Goal: Transaction & Acquisition: Purchase product/service

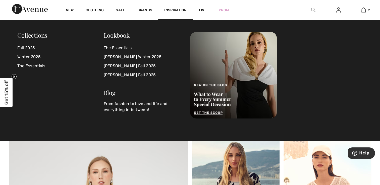
scroll to position [1179, 0]
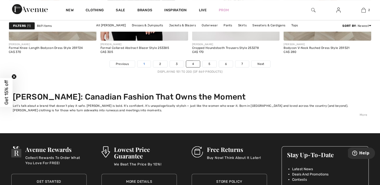
click at [143, 61] on link "1" at bounding box center [143, 64] width 13 height 7
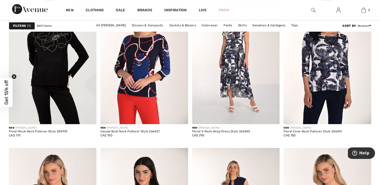
scroll to position [477, 0]
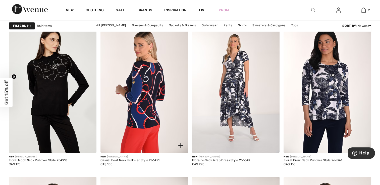
click at [156, 82] on img at bounding box center [144, 87] width 88 height 131
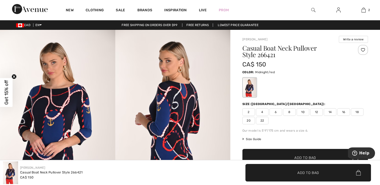
click at [317, 111] on span "12" at bounding box center [316, 112] width 13 height 8
click at [311, 154] on span "✔ Added to Bag Add to Bag" at bounding box center [304, 158] width 125 height 18
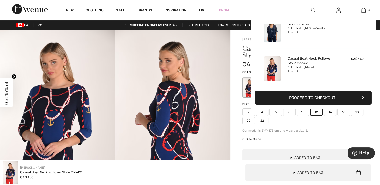
scroll to position [54, 0]
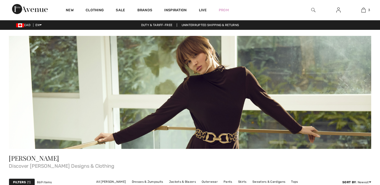
checkbox input "true"
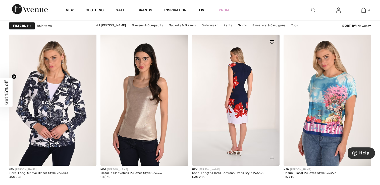
scroll to position [627, 0]
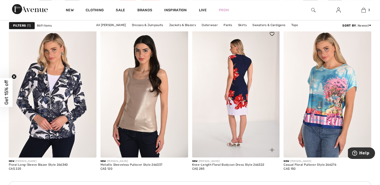
click at [244, 98] on img at bounding box center [236, 91] width 88 height 131
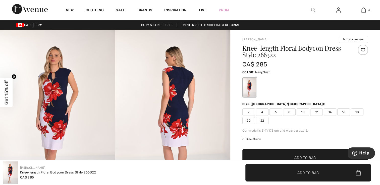
click at [315, 110] on span "12" at bounding box center [316, 112] width 13 height 8
click at [303, 154] on span "✔ Added to Bag Add to Bag" at bounding box center [304, 158] width 125 height 18
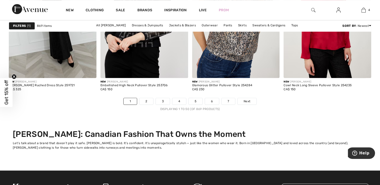
scroll to position [2509, 0]
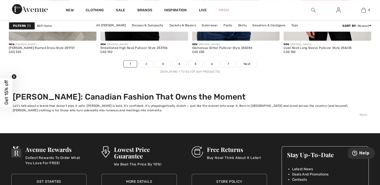
click at [150, 61] on link "2" at bounding box center [146, 64] width 14 height 7
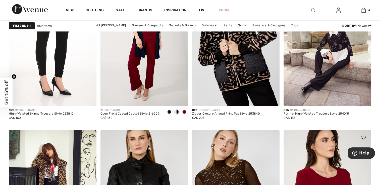
scroll to position [878, 0]
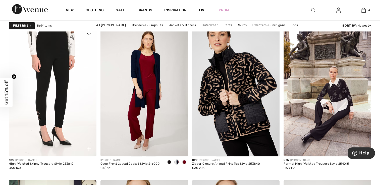
click at [42, 117] on img at bounding box center [53, 90] width 88 height 131
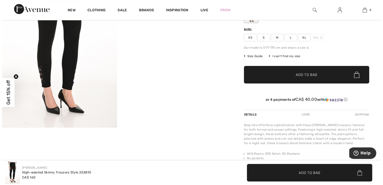
scroll to position [75, 0]
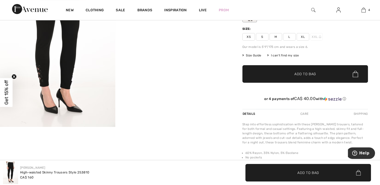
click at [37, 75] on img at bounding box center [57, 41] width 115 height 172
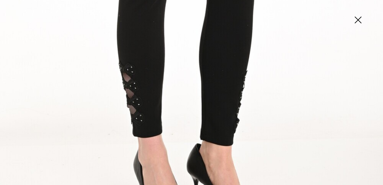
scroll to position [326, 0]
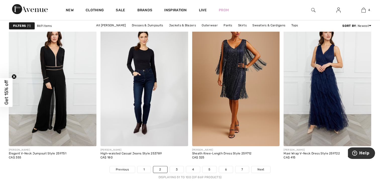
scroll to position [2408, 0]
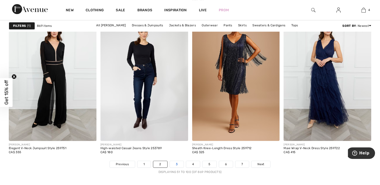
click at [174, 163] on link "3" at bounding box center [177, 164] width 14 height 7
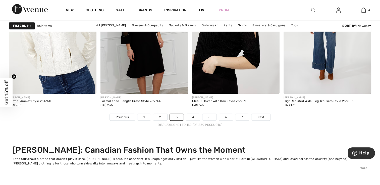
scroll to position [2459, 0]
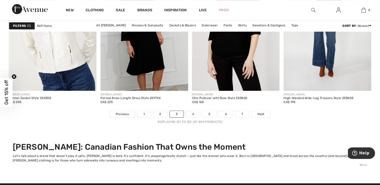
click at [195, 113] on link "4" at bounding box center [193, 114] width 14 height 7
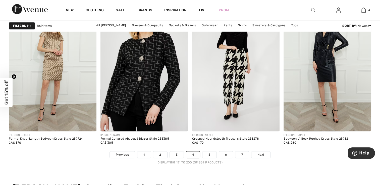
scroll to position [2434, 0]
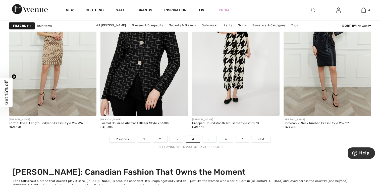
click at [209, 138] on link "5" at bounding box center [209, 139] width 14 height 7
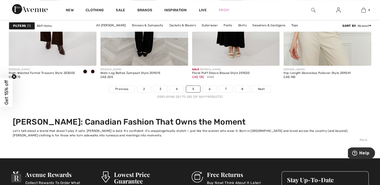
scroll to position [2534, 0]
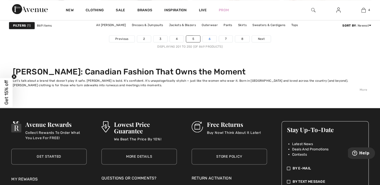
click at [209, 37] on link "6" at bounding box center [209, 39] width 14 height 7
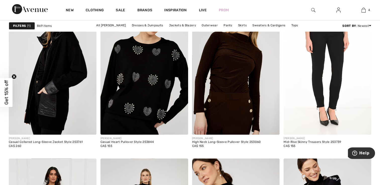
scroll to position [502, 0]
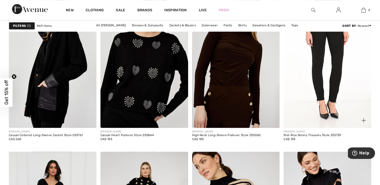
click at [325, 78] on img at bounding box center [327, 61] width 88 height 131
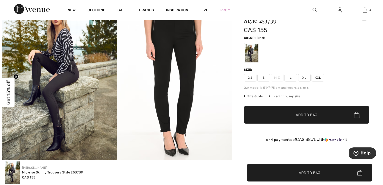
scroll to position [50, 0]
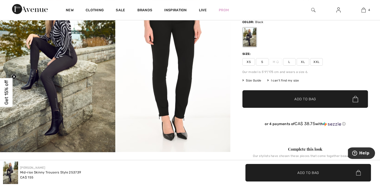
click at [58, 105] on img at bounding box center [57, 66] width 115 height 173
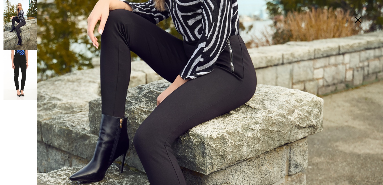
scroll to position [176, 0]
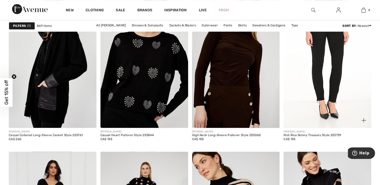
click at [319, 86] on img at bounding box center [327, 61] width 88 height 131
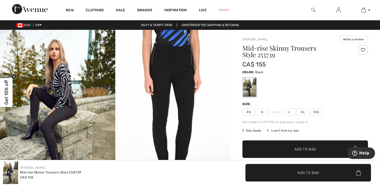
click at [293, 113] on span "L" at bounding box center [289, 112] width 13 height 8
click at [306, 149] on span "Add to Bag" at bounding box center [305, 149] width 22 height 5
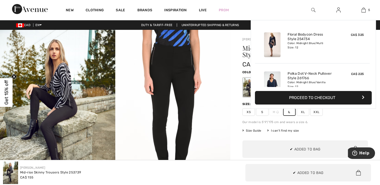
scroll to position [132, 0]
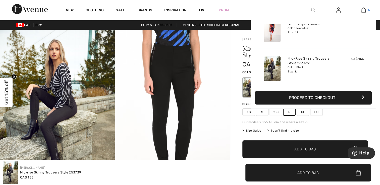
click at [364, 11] on img at bounding box center [363, 10] width 4 height 6
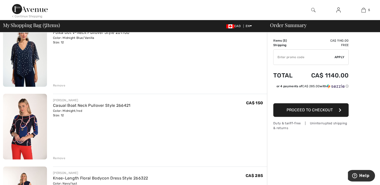
scroll to position [100, 0]
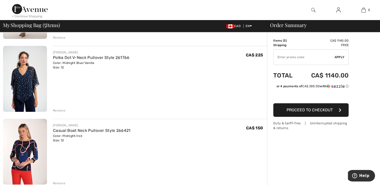
click at [0, 1] on div "< Continue Shopping 5 Added to Bag [PERSON_NAME] Floral Bodycon Dress Style 254…" at bounding box center [190, 10] width 380 height 20
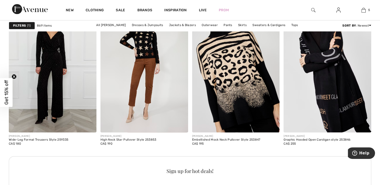
scroll to position [627, 0]
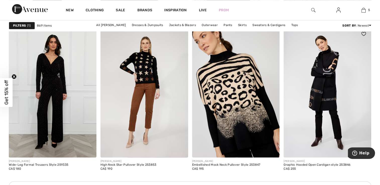
click at [326, 91] on img at bounding box center [327, 91] width 88 height 131
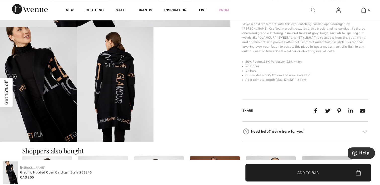
scroll to position [201, 0]
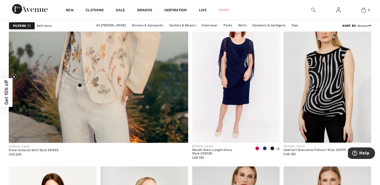
scroll to position [1581, 0]
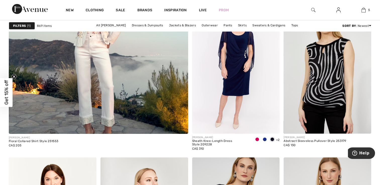
click at [103, 77] on img at bounding box center [98, 8] width 215 height 322
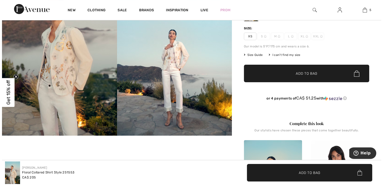
scroll to position [75, 0]
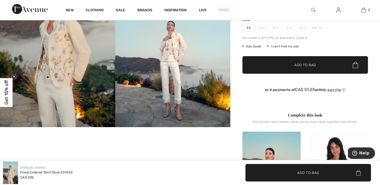
click at [169, 52] on img at bounding box center [172, 41] width 115 height 173
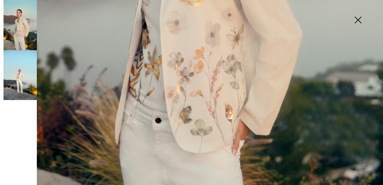
scroll to position [284, 0]
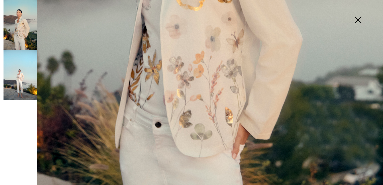
click at [13, 74] on img at bounding box center [20, 75] width 33 height 50
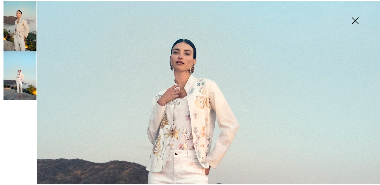
scroll to position [158, 0]
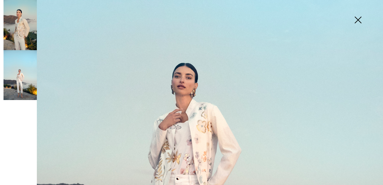
click at [359, 21] on img at bounding box center [358, 21] width 25 height 26
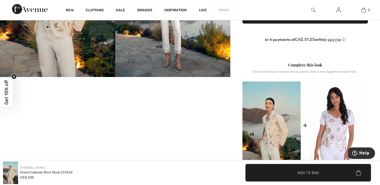
scroll to position [201, 0]
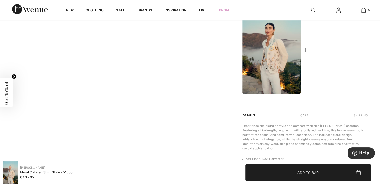
click at [336, 69] on img at bounding box center [338, 50] width 58 height 87
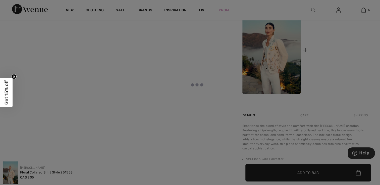
click at [336, 69] on div at bounding box center [190, 92] width 380 height 185
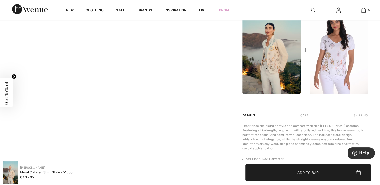
click at [140, 75] on div at bounding box center [115, 37] width 230 height 416
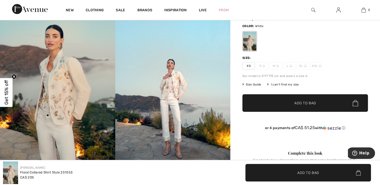
scroll to position [25, 0]
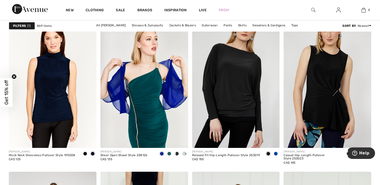
scroll to position [1731, 0]
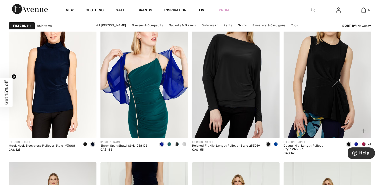
click at [364, 145] on span at bounding box center [363, 144] width 4 height 4
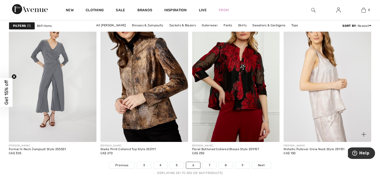
scroll to position [2408, 0]
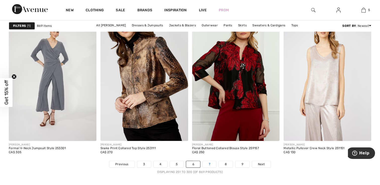
click at [208, 163] on link "7" at bounding box center [209, 164] width 14 height 7
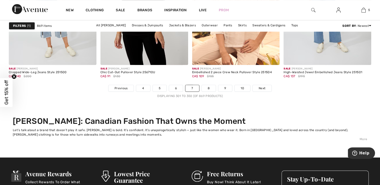
scroll to position [2484, 0]
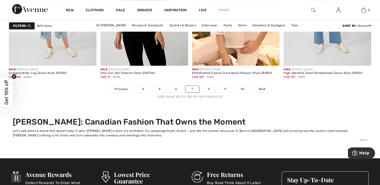
click at [210, 88] on link "8" at bounding box center [208, 89] width 14 height 7
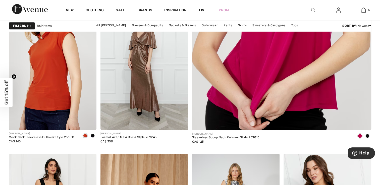
scroll to position [351, 0]
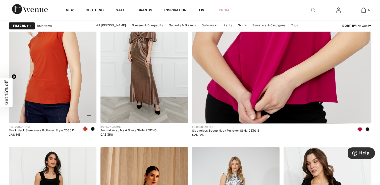
click at [94, 129] on div at bounding box center [93, 129] width 8 height 8
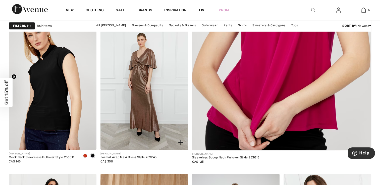
scroll to position [301, 0]
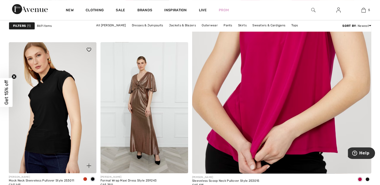
click at [48, 100] on img at bounding box center [53, 107] width 88 height 131
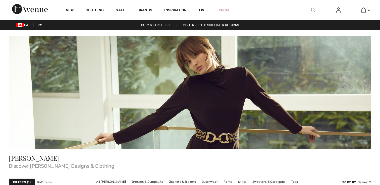
checkbox input "true"
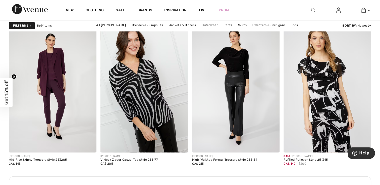
scroll to position [627, 0]
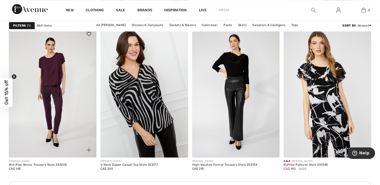
click at [60, 118] on img at bounding box center [53, 91] width 88 height 131
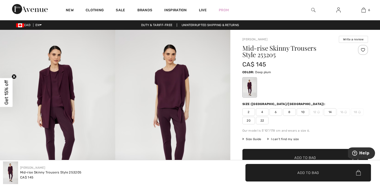
click at [178, 119] on img at bounding box center [172, 116] width 115 height 173
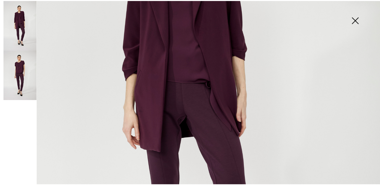
scroll to position [361, 0]
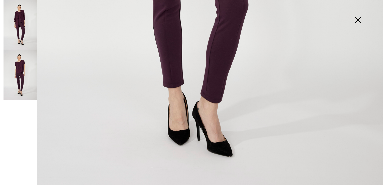
click at [360, 20] on img at bounding box center [358, 21] width 25 height 26
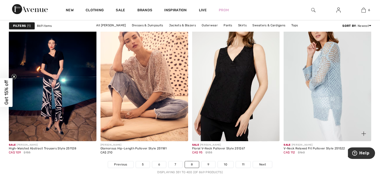
scroll to position [2434, 0]
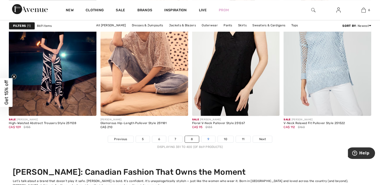
click at [210, 136] on link "9" at bounding box center [208, 139] width 14 height 7
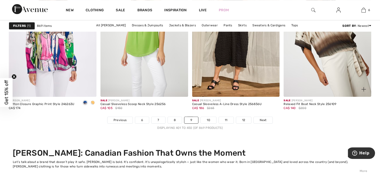
scroll to position [2509, 0]
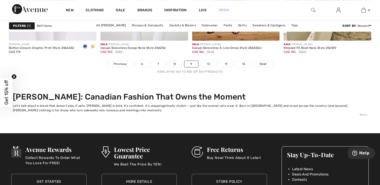
click at [209, 63] on link "10" at bounding box center [208, 64] width 16 height 7
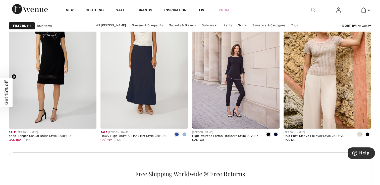
scroll to position [1907, 0]
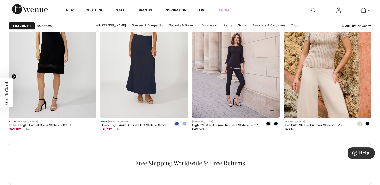
click at [276, 122] on span at bounding box center [275, 124] width 4 height 4
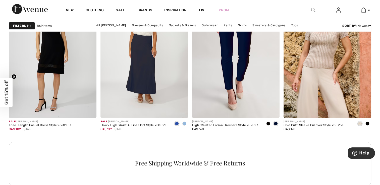
scroll to position [1857, 0]
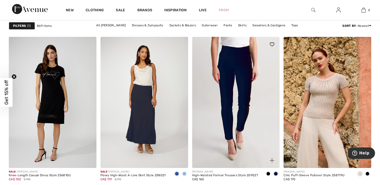
click at [242, 121] on img at bounding box center [236, 102] width 88 height 131
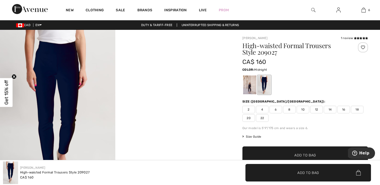
click at [71, 80] on img at bounding box center [57, 116] width 115 height 173
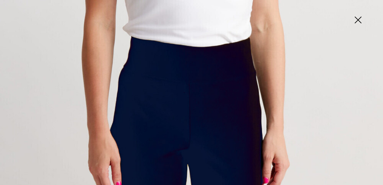
click at [357, 21] on img at bounding box center [358, 21] width 25 height 26
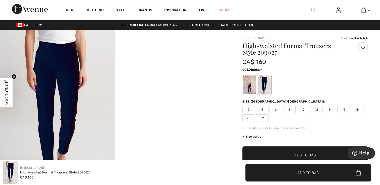
click at [249, 86] on div at bounding box center [249, 85] width 13 height 19
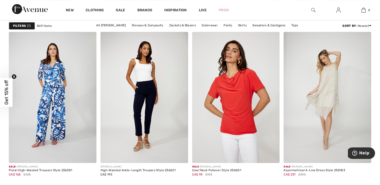
scroll to position [2233, 0]
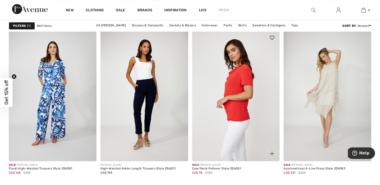
click at [241, 117] on img at bounding box center [236, 95] width 88 height 131
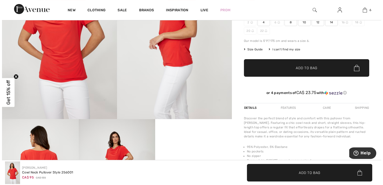
scroll to position [50, 0]
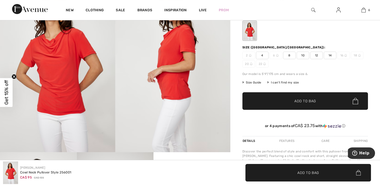
click at [57, 63] on img at bounding box center [57, 66] width 115 height 173
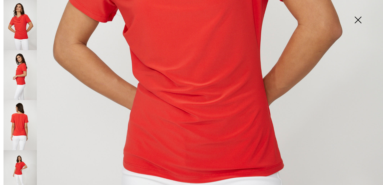
scroll to position [276, 0]
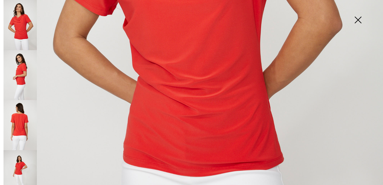
click at [25, 68] on img at bounding box center [20, 75] width 33 height 50
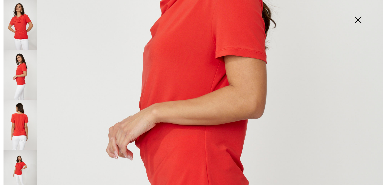
scroll to position [125, 0]
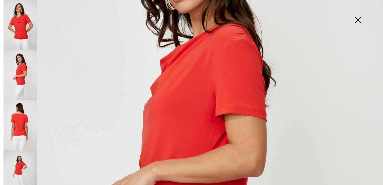
click at [13, 122] on img at bounding box center [20, 125] width 33 height 50
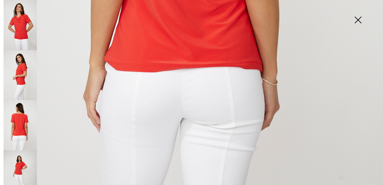
scroll to position [351, 0]
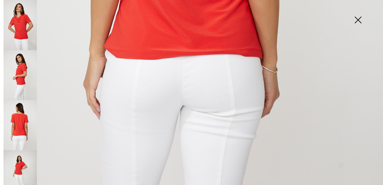
click at [17, 157] on img at bounding box center [20, 175] width 33 height 50
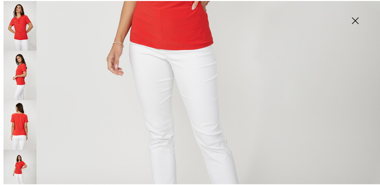
scroll to position [133, 0]
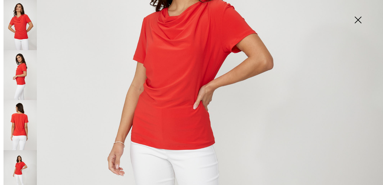
click at [360, 20] on img at bounding box center [358, 21] width 25 height 26
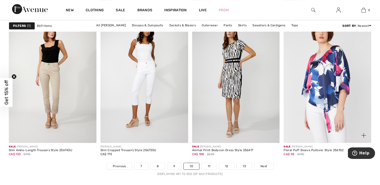
scroll to position [2408, 0]
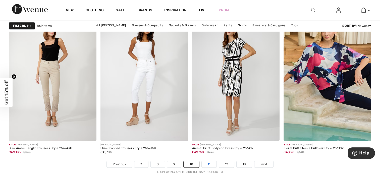
click at [207, 161] on link "11" at bounding box center [208, 164] width 15 height 7
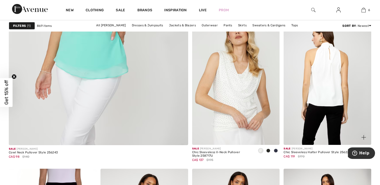
scroll to position [1581, 0]
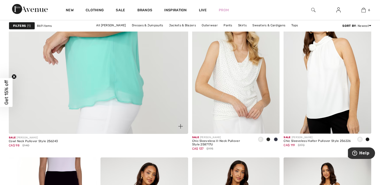
click at [108, 75] on img at bounding box center [98, 8] width 215 height 322
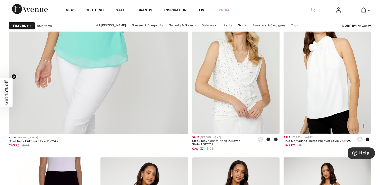
click at [367, 136] on div at bounding box center [367, 140] width 8 height 8
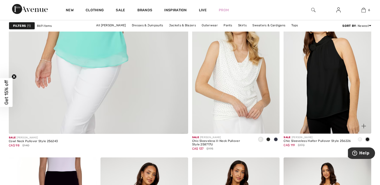
click at [361, 139] on span at bounding box center [360, 139] width 4 height 4
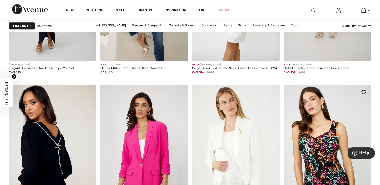
scroll to position [2434, 0]
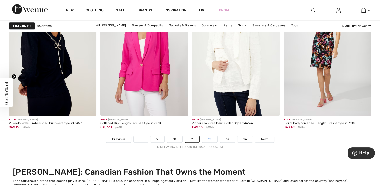
click at [211, 140] on link "12" at bounding box center [209, 139] width 15 height 7
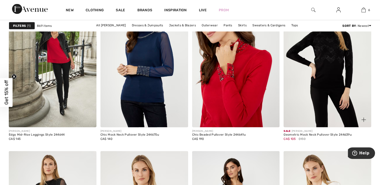
scroll to position [1054, 0]
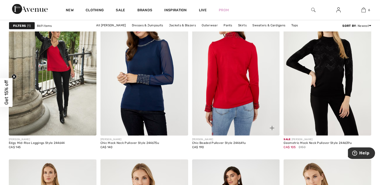
click at [232, 82] on img at bounding box center [236, 70] width 88 height 131
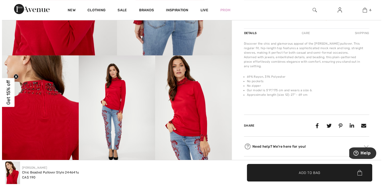
scroll to position [151, 0]
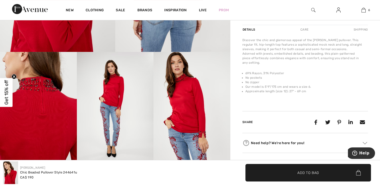
click at [36, 91] on img at bounding box center [38, 109] width 77 height 115
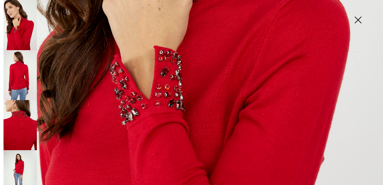
scroll to position [251, 0]
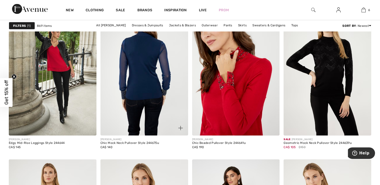
click at [146, 70] on img at bounding box center [144, 70] width 88 height 131
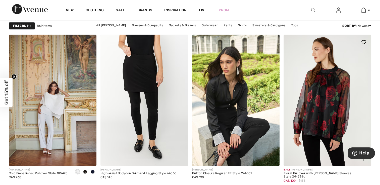
scroll to position [2408, 0]
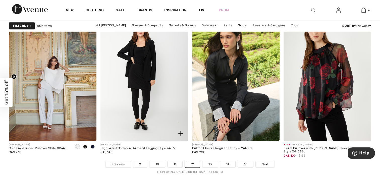
click at [145, 91] on img at bounding box center [144, 75] width 88 height 131
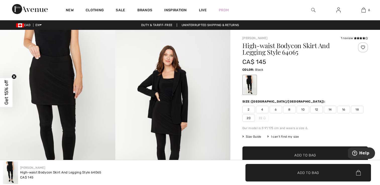
click at [249, 89] on div at bounding box center [249, 85] width 13 height 19
click at [249, 85] on div at bounding box center [249, 85] width 13 height 19
click at [250, 82] on div at bounding box center [249, 85] width 13 height 19
click at [273, 88] on div at bounding box center [304, 85] width 125 height 21
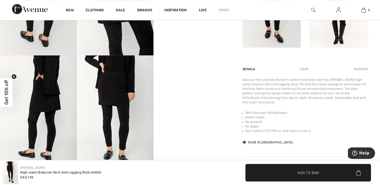
scroll to position [251, 0]
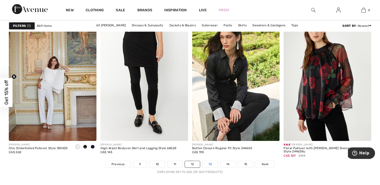
click at [211, 164] on link "13" at bounding box center [209, 164] width 15 height 7
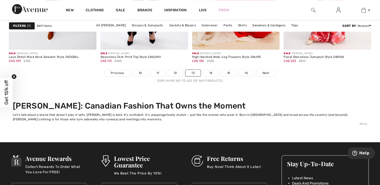
scroll to position [2509, 0]
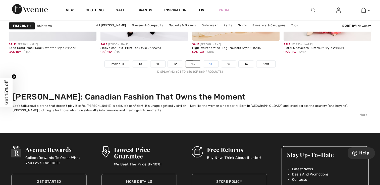
click at [210, 61] on link "14" at bounding box center [210, 64] width 15 height 7
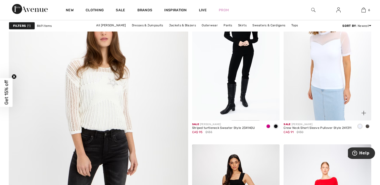
scroll to position [1430, 0]
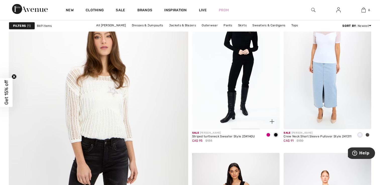
click at [266, 134] on span at bounding box center [268, 135] width 4 height 4
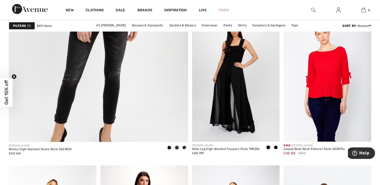
scroll to position [1581, 0]
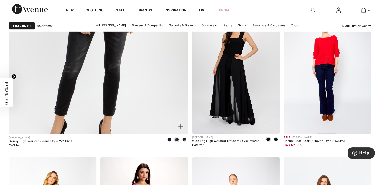
click at [177, 138] on span at bounding box center [177, 140] width 4 height 4
click at [183, 139] on span at bounding box center [184, 140] width 4 height 4
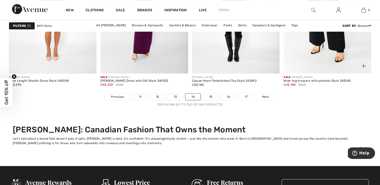
scroll to position [2484, 0]
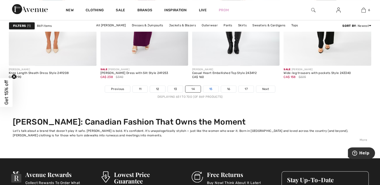
click at [212, 86] on link "15" at bounding box center [210, 89] width 15 height 7
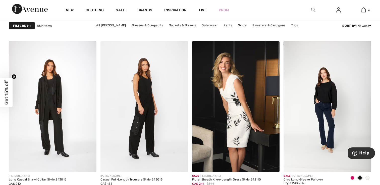
scroll to position [1054, 0]
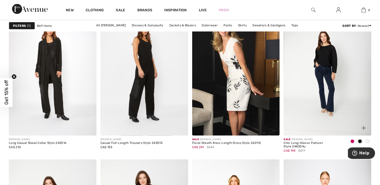
click at [349, 139] on div at bounding box center [352, 142] width 8 height 8
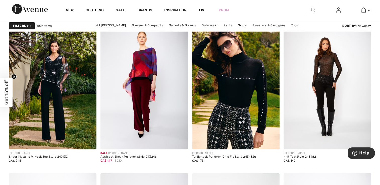
scroll to position [1731, 0]
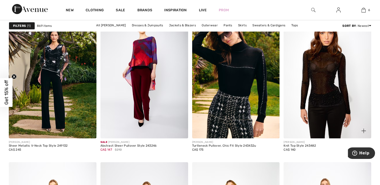
click at [322, 80] on img at bounding box center [327, 72] width 88 height 131
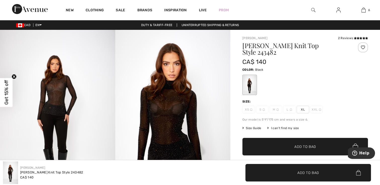
click at [173, 108] on img at bounding box center [172, 116] width 115 height 173
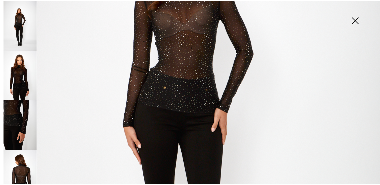
scroll to position [176, 0]
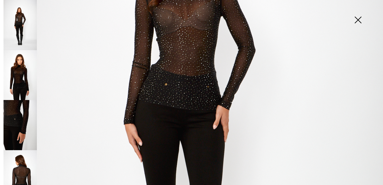
click at [358, 19] on img at bounding box center [358, 21] width 25 height 26
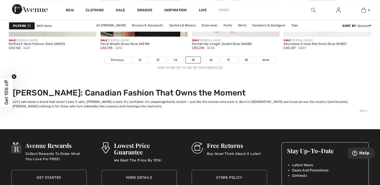
scroll to position [2509, 0]
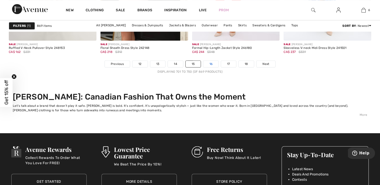
click at [211, 63] on link "16" at bounding box center [210, 64] width 15 height 7
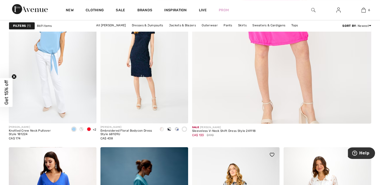
scroll to position [351, 0]
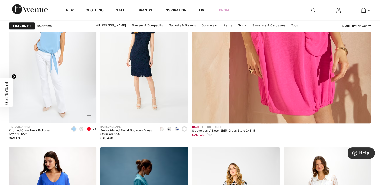
click at [89, 129] on span at bounding box center [89, 129] width 4 height 4
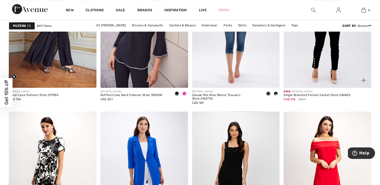
scroll to position [2107, 0]
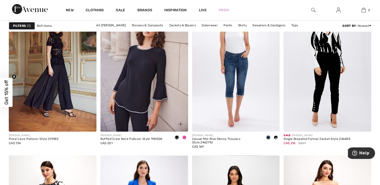
click at [185, 137] on span at bounding box center [184, 137] width 4 height 4
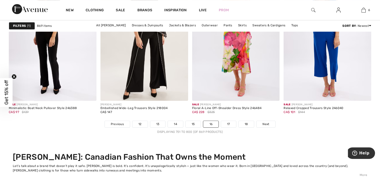
scroll to position [2459, 0]
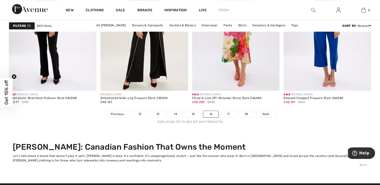
click at [229, 113] on link "17" at bounding box center [228, 114] width 15 height 7
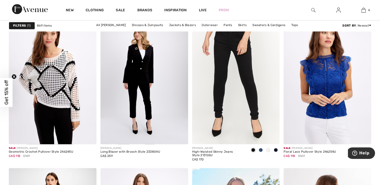
scroll to position [903, 0]
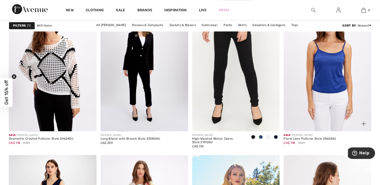
click at [324, 89] on img at bounding box center [327, 65] width 88 height 131
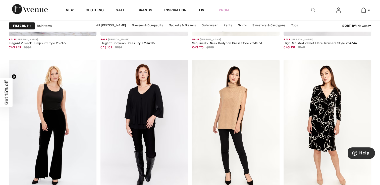
scroll to position [2408, 0]
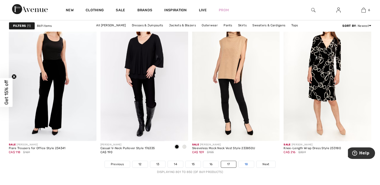
click at [245, 164] on link "18" at bounding box center [246, 164] width 16 height 7
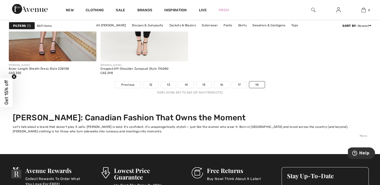
scroll to position [1129, 0]
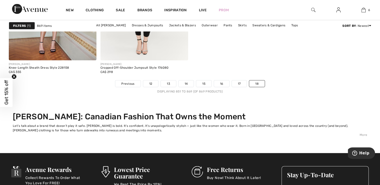
click at [312, 13] on img at bounding box center [313, 10] width 4 height 6
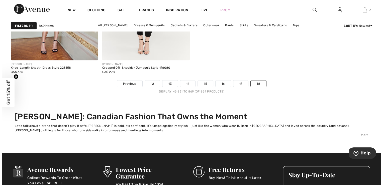
scroll to position [1138, 0]
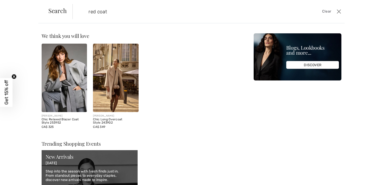
type input "red coat"
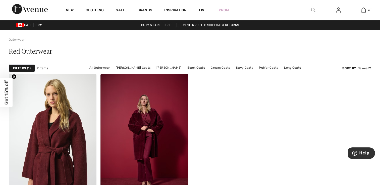
click at [311, 10] on img at bounding box center [313, 10] width 4 height 6
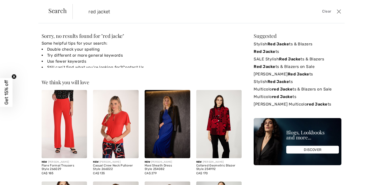
type input "red jacket"
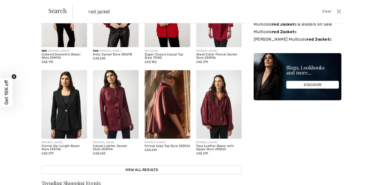
scroll to position [100, 0]
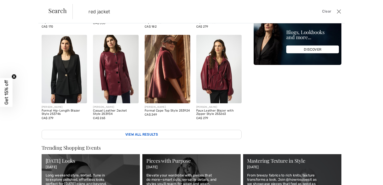
click at [141, 132] on link "View All Results" at bounding box center [142, 134] width 200 height 9
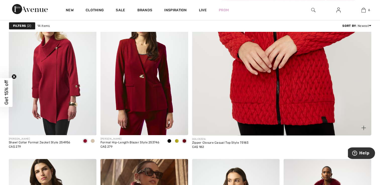
scroll to position [226, 0]
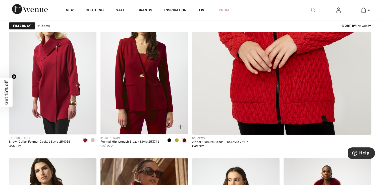
click at [176, 139] on span at bounding box center [177, 140] width 4 height 4
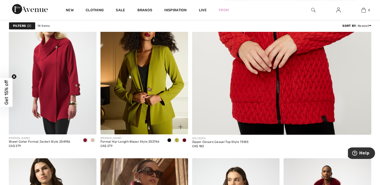
click at [157, 84] on img at bounding box center [144, 68] width 88 height 131
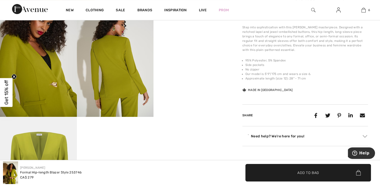
scroll to position [201, 0]
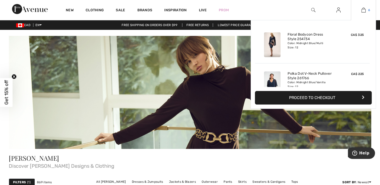
click at [357, 9] on link "6" at bounding box center [363, 10] width 25 height 6
